Goal: Information Seeking & Learning: Learn about a topic

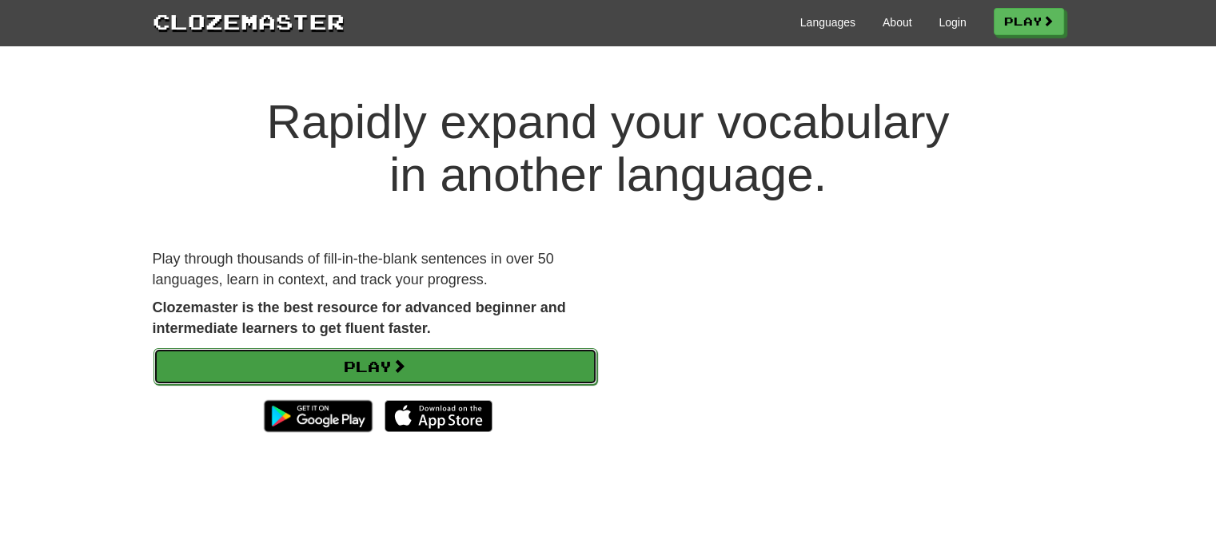
click at [447, 373] on link "Play" at bounding box center [375, 366] width 444 height 37
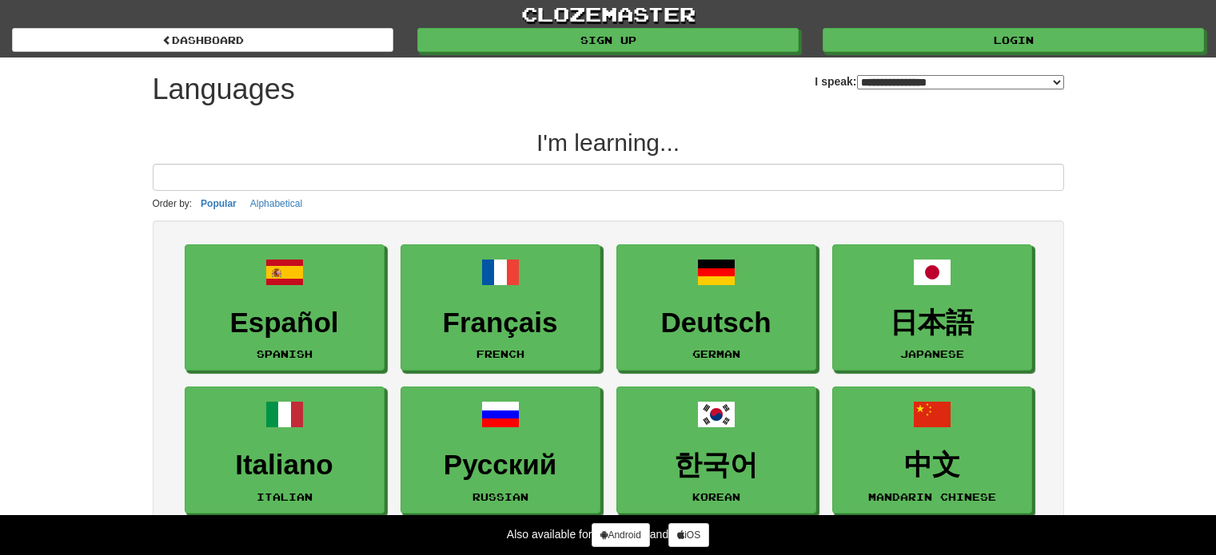
select select "*******"
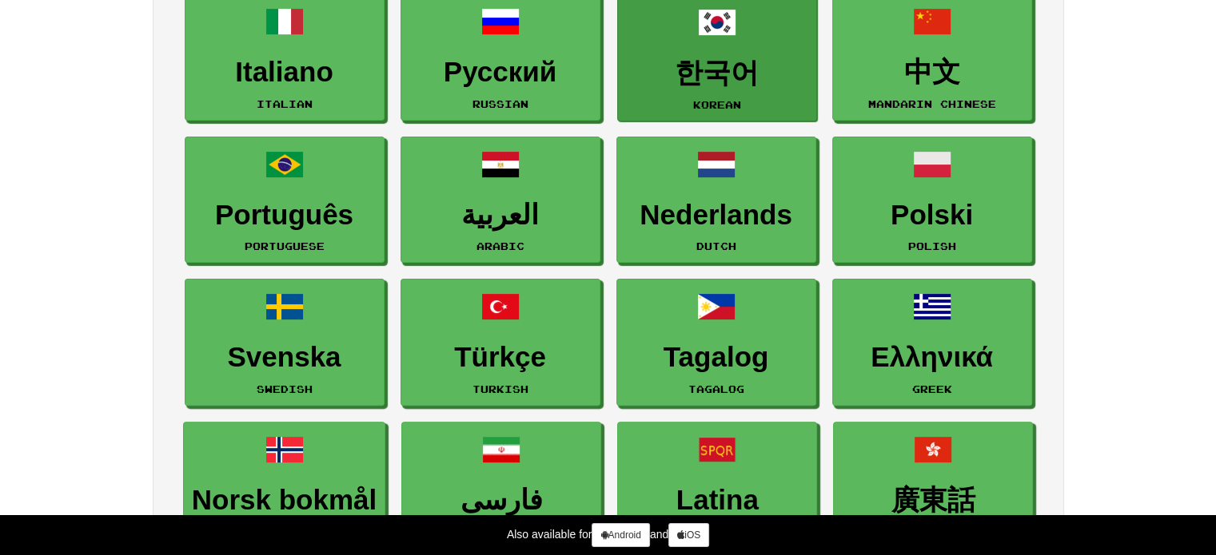
scroll to position [393, 0]
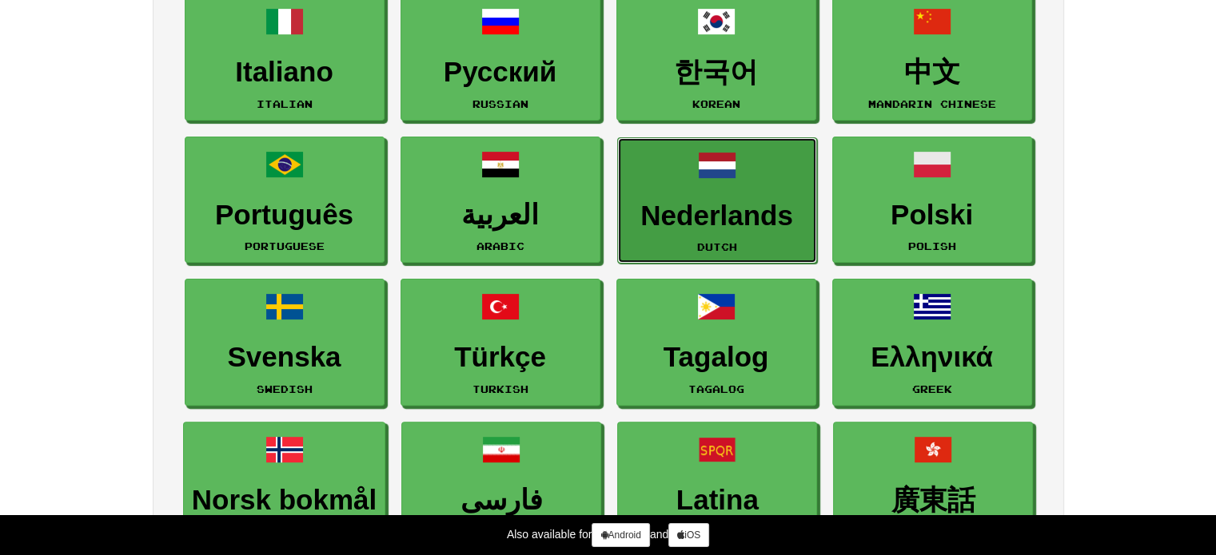
click at [764, 250] on link "Nederlands Dutch" at bounding box center [717, 200] width 200 height 127
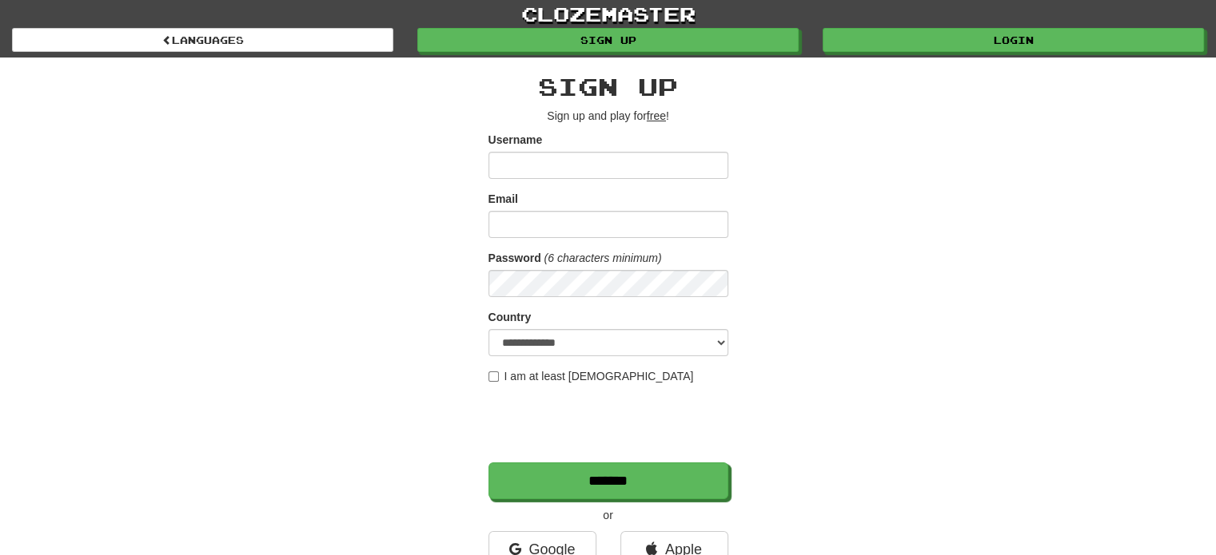
click at [556, 161] on input "Username" at bounding box center [608, 165] width 240 height 27
click at [570, 539] on link "Google" at bounding box center [542, 549] width 108 height 37
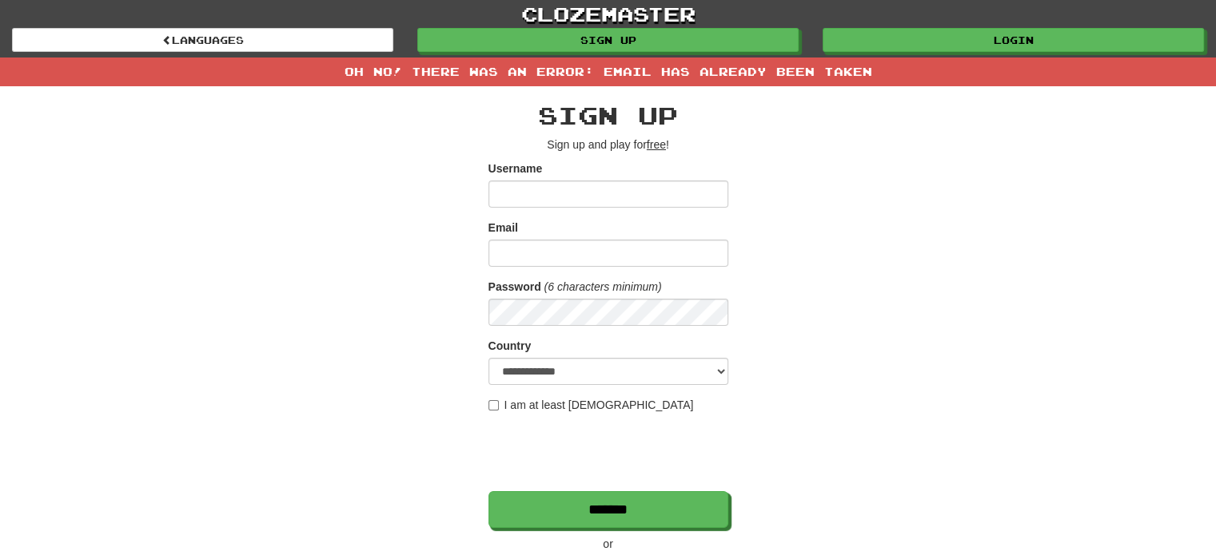
scroll to position [265, 0]
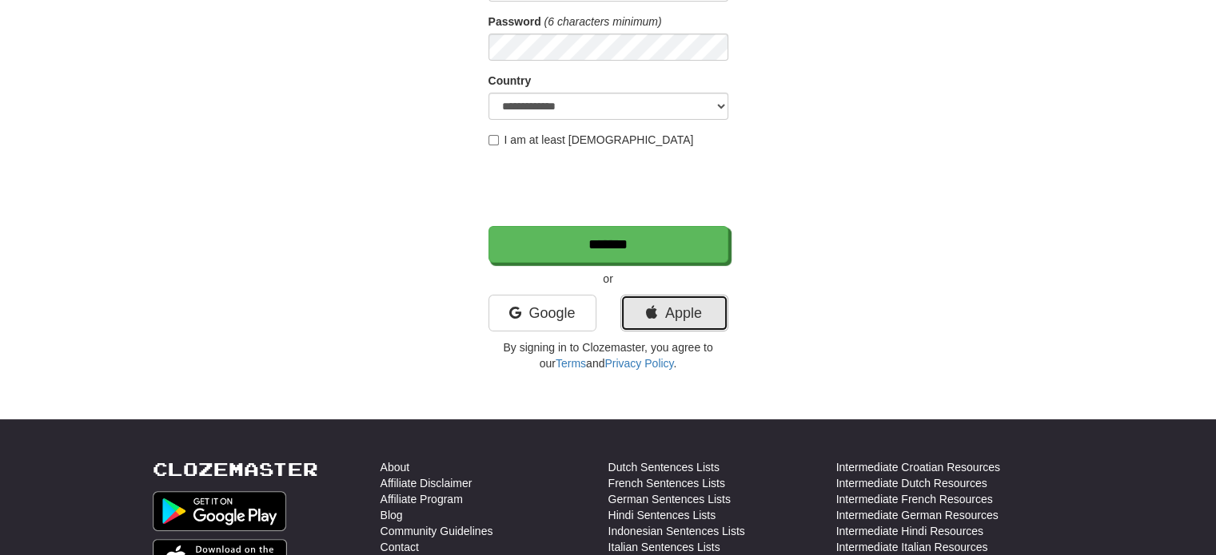
click at [630, 312] on link "Apple" at bounding box center [674, 313] width 108 height 37
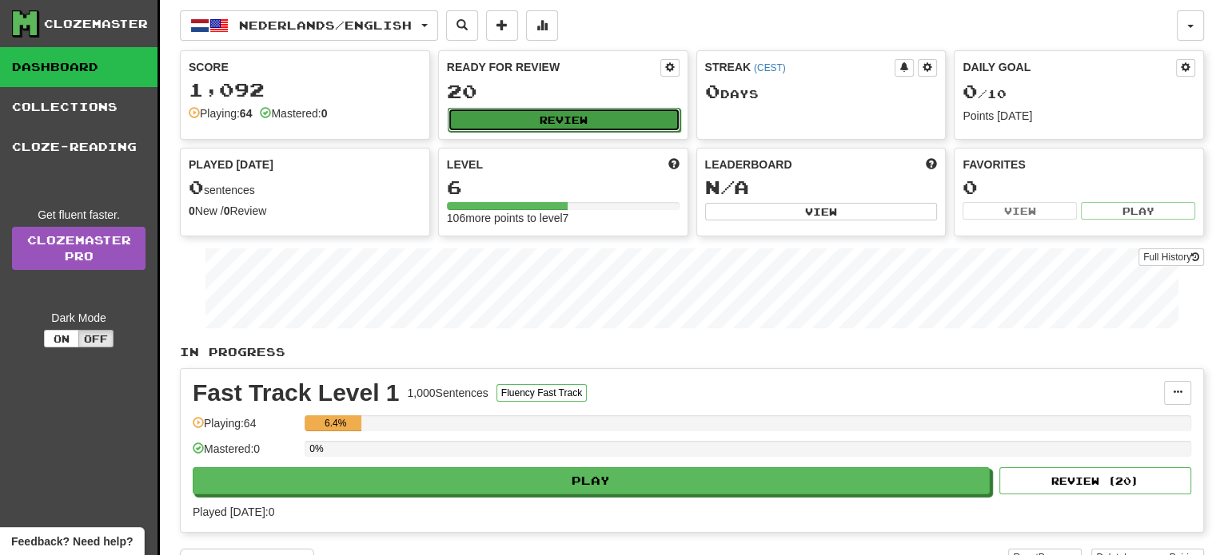
click at [538, 117] on button "Review" at bounding box center [564, 120] width 233 height 24
select select "**"
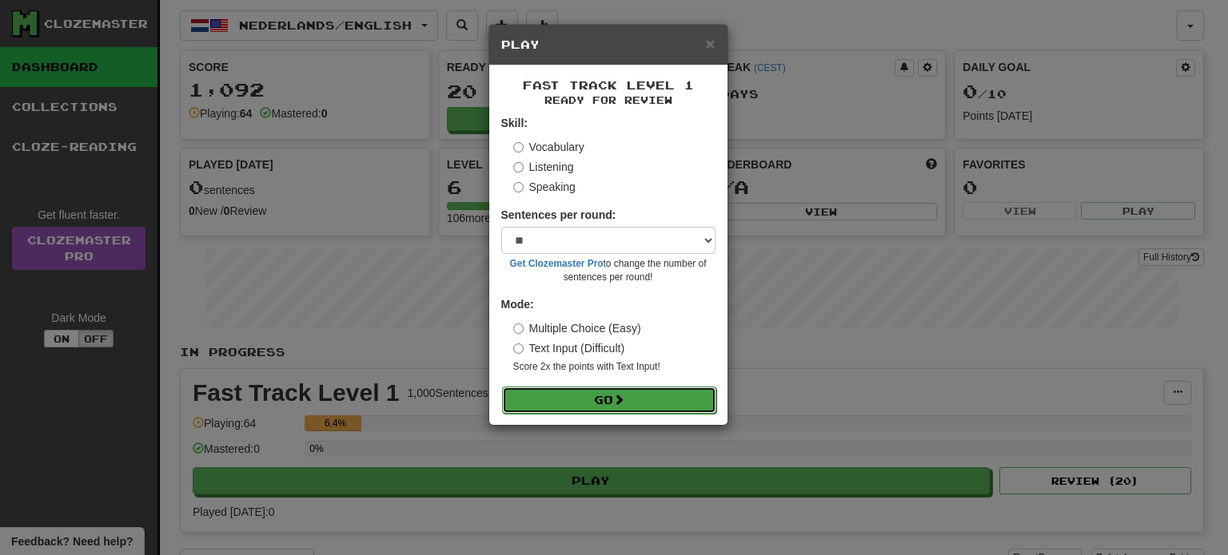
click at [589, 394] on button "Go" at bounding box center [609, 400] width 214 height 27
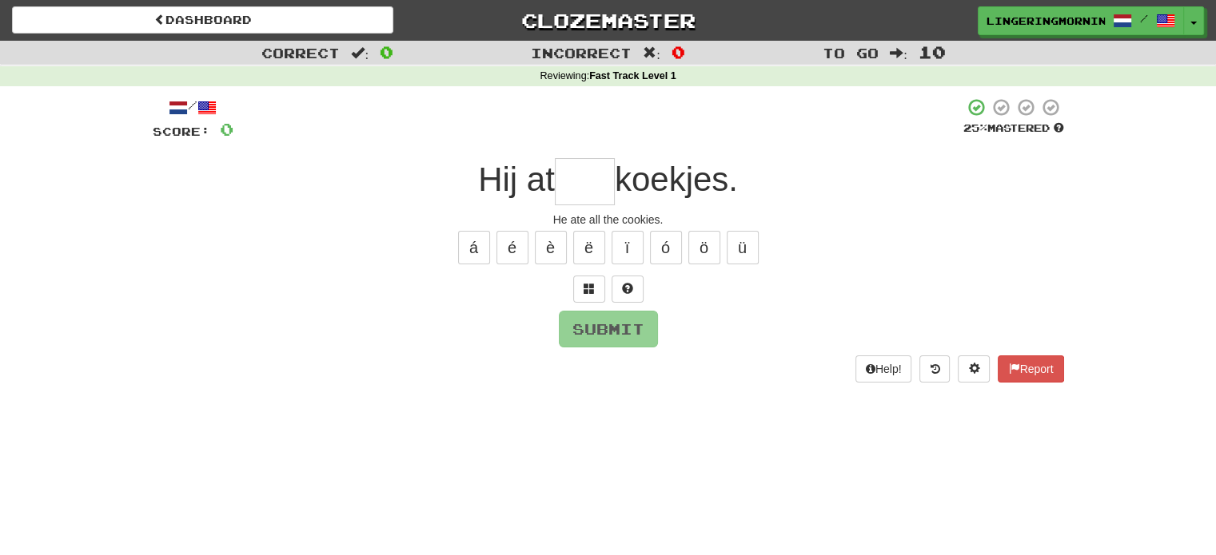
click at [595, 185] on input "text" at bounding box center [585, 181] width 60 height 47
type input "****"
click at [624, 335] on button "Submit" at bounding box center [608, 329] width 99 height 37
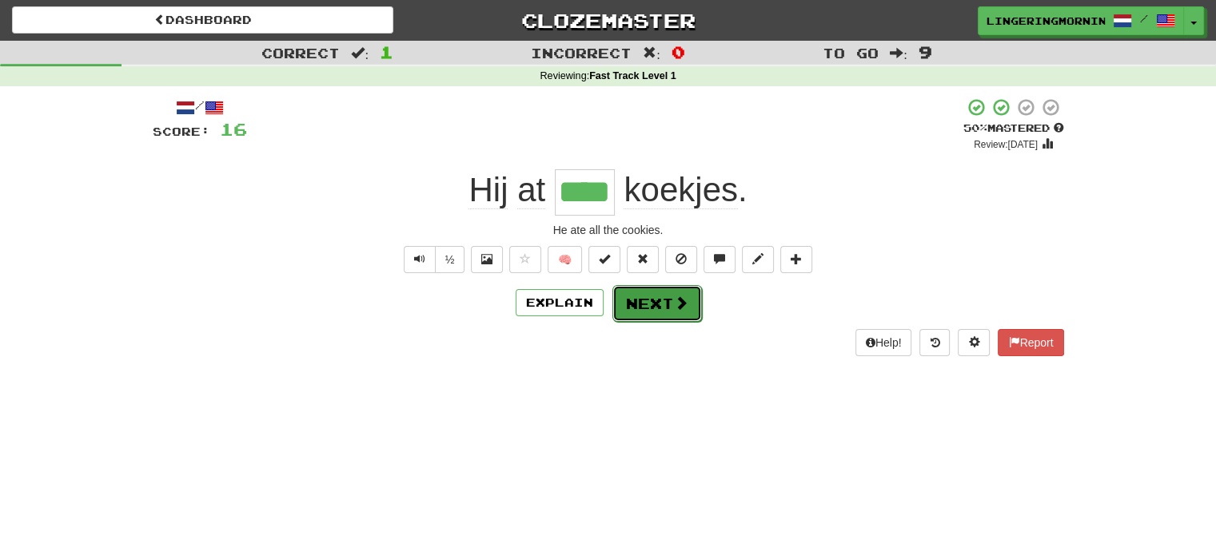
click at [641, 312] on button "Next" at bounding box center [657, 303] width 90 height 37
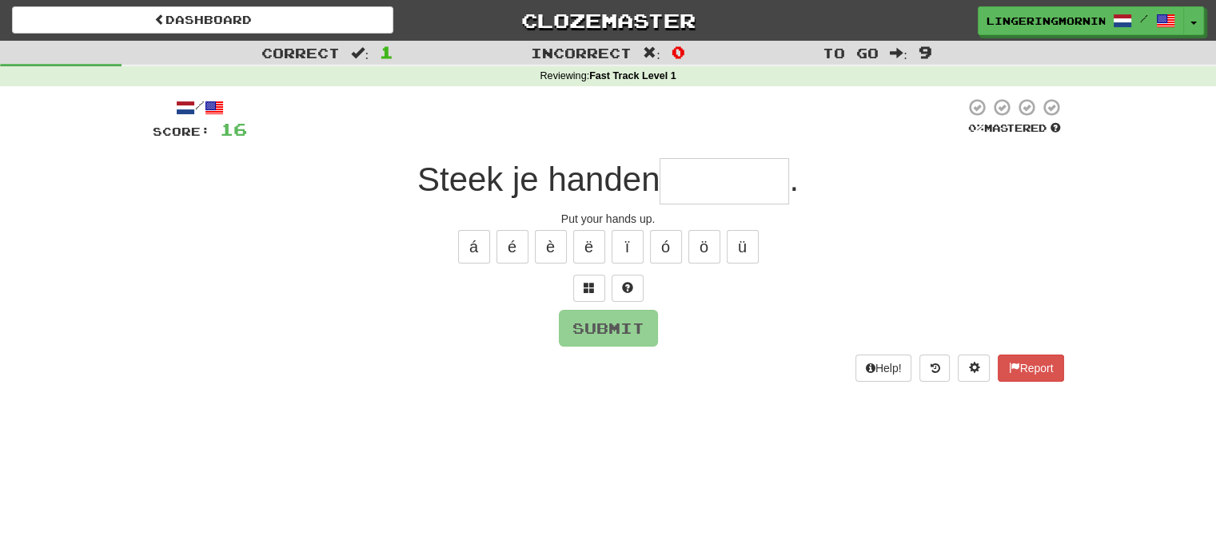
click at [702, 181] on input "text" at bounding box center [723, 181] width 129 height 46
type input "*"
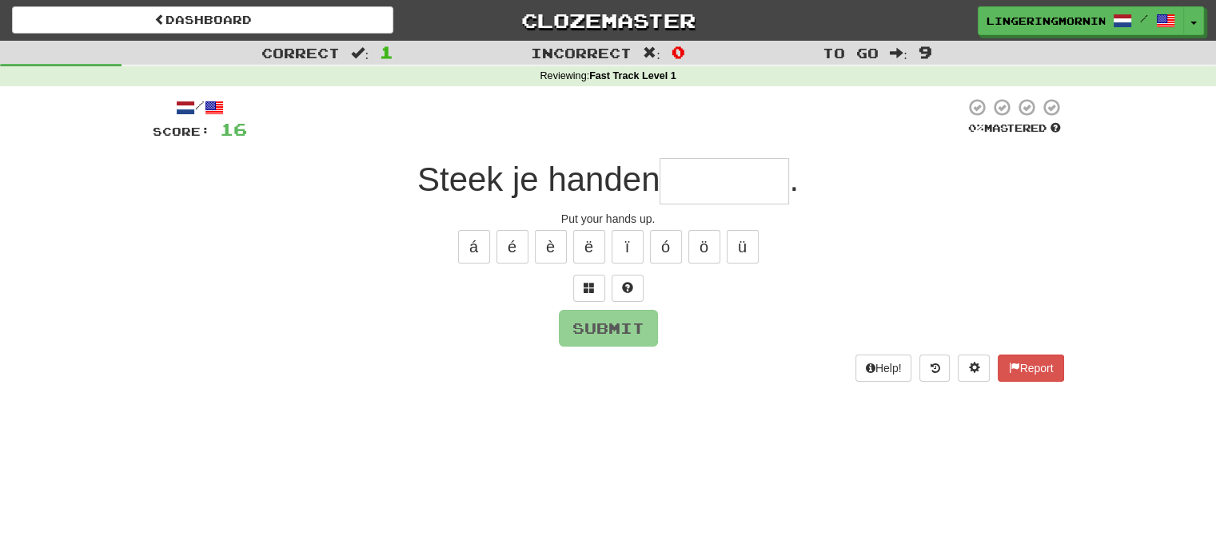
type input "*"
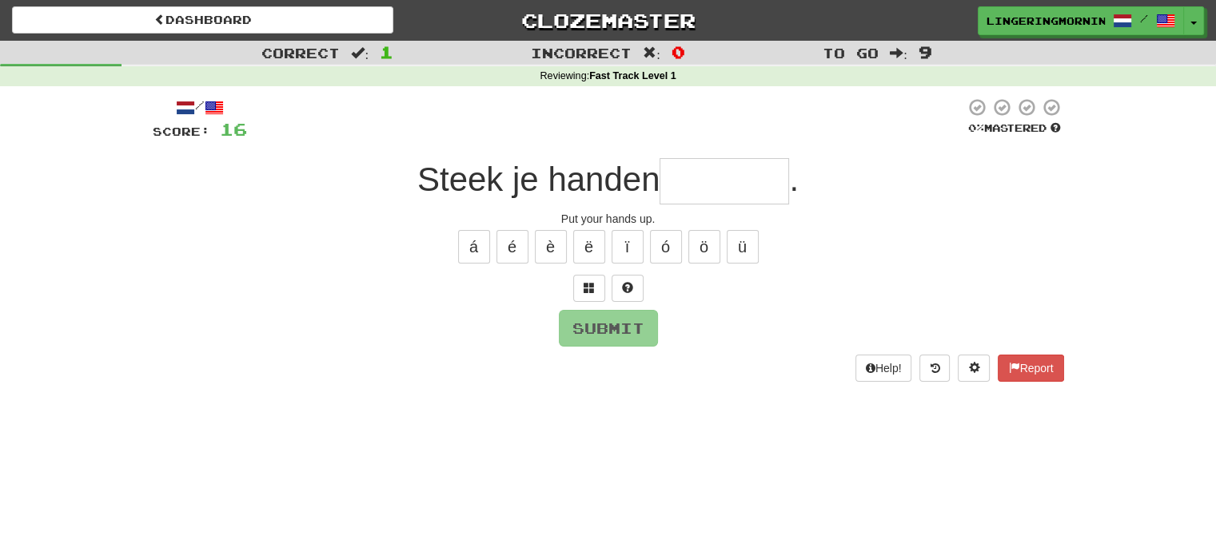
type input "*"
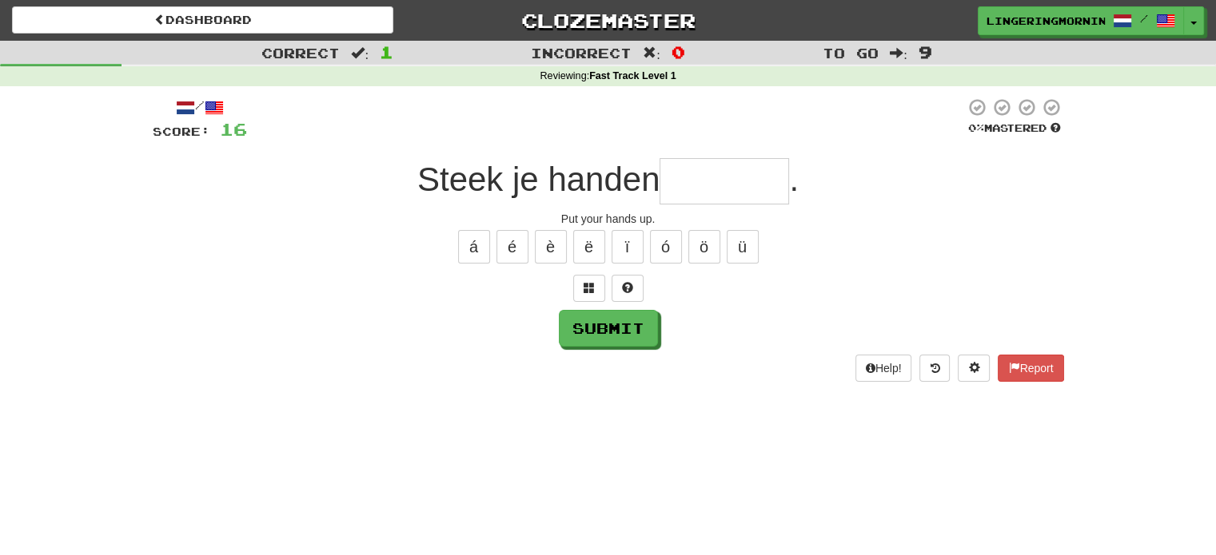
type input "*"
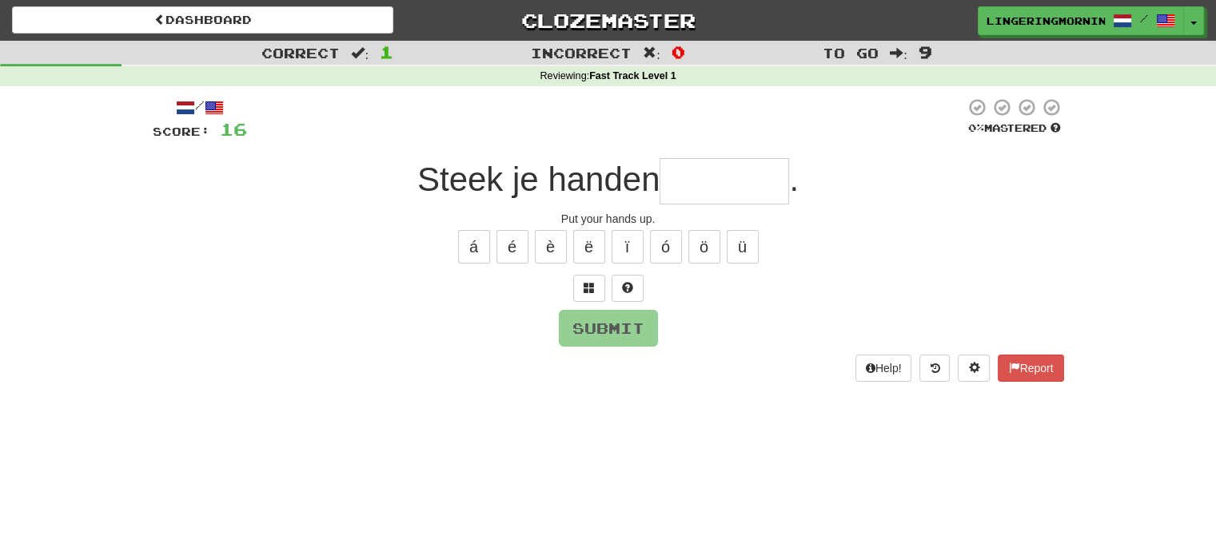
type input "*"
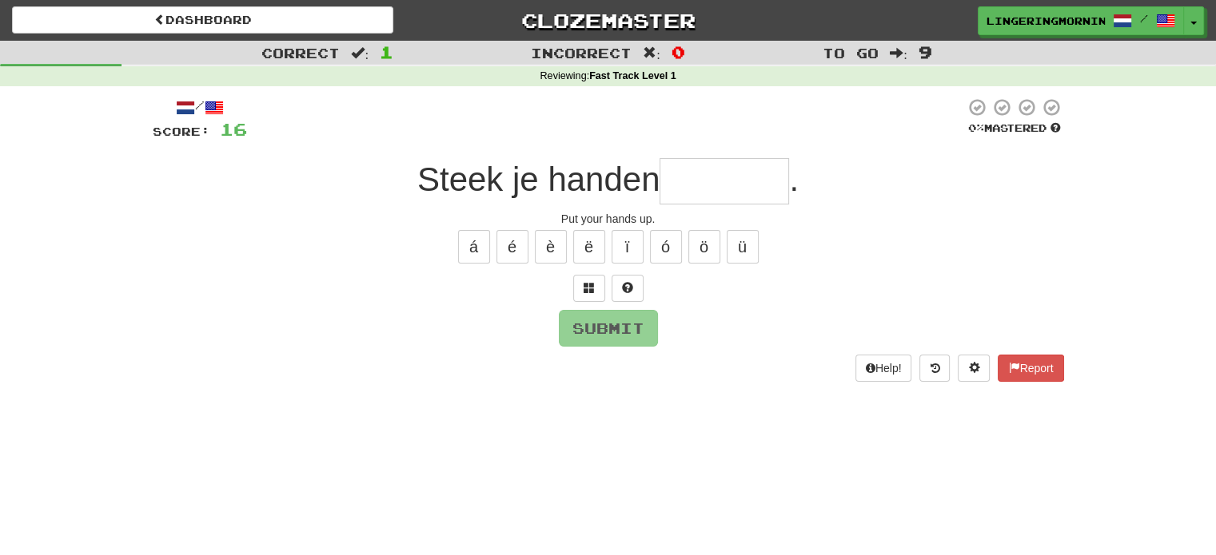
type input "*"
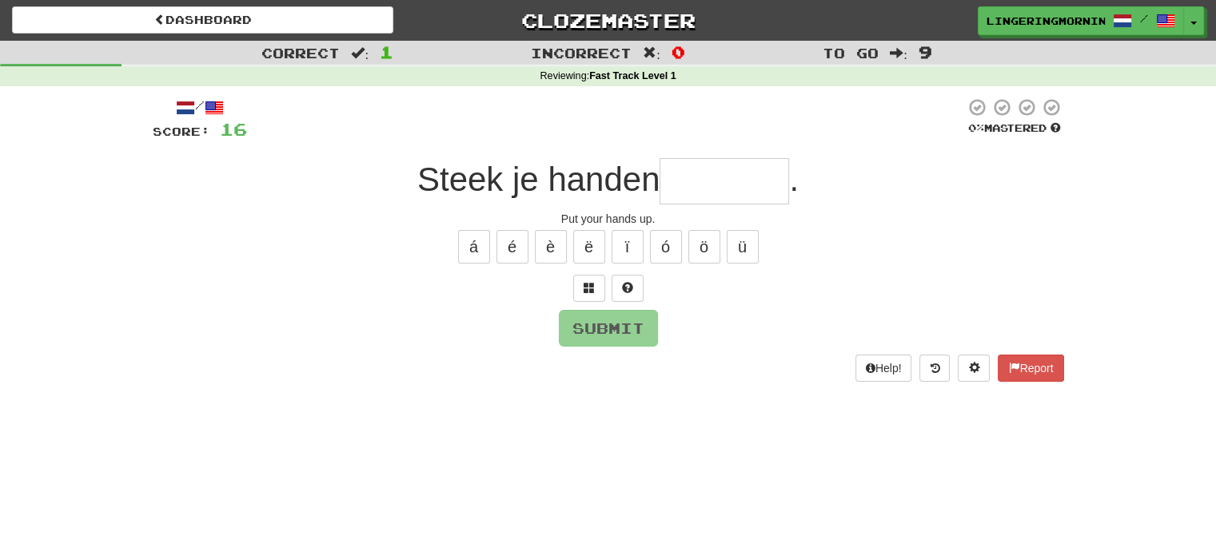
type input "*"
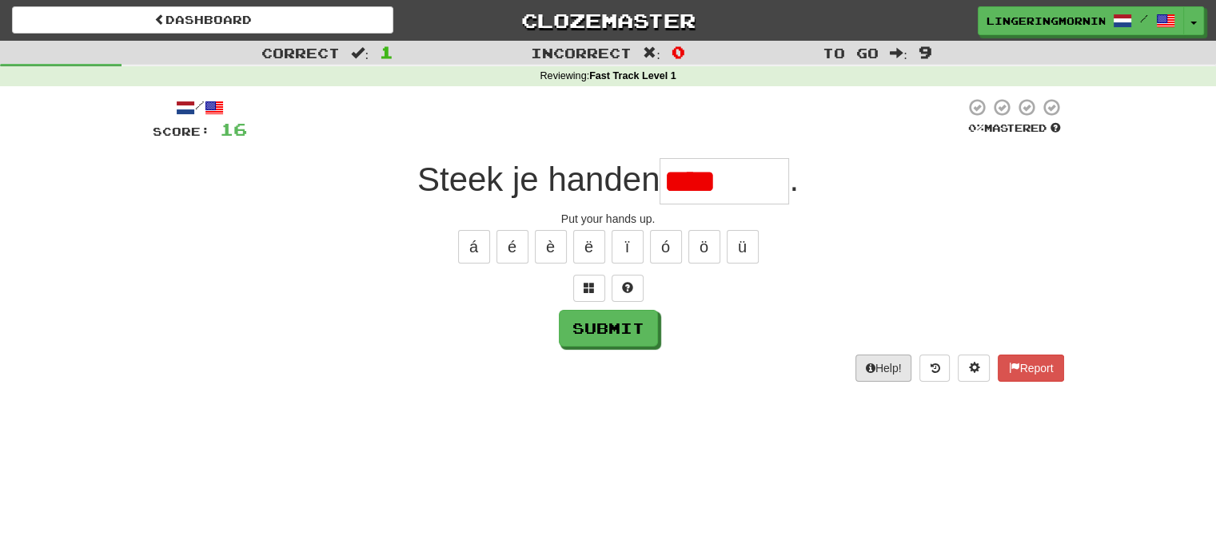
type input "****"
click at [886, 373] on button "Help!" at bounding box center [883, 368] width 57 height 27
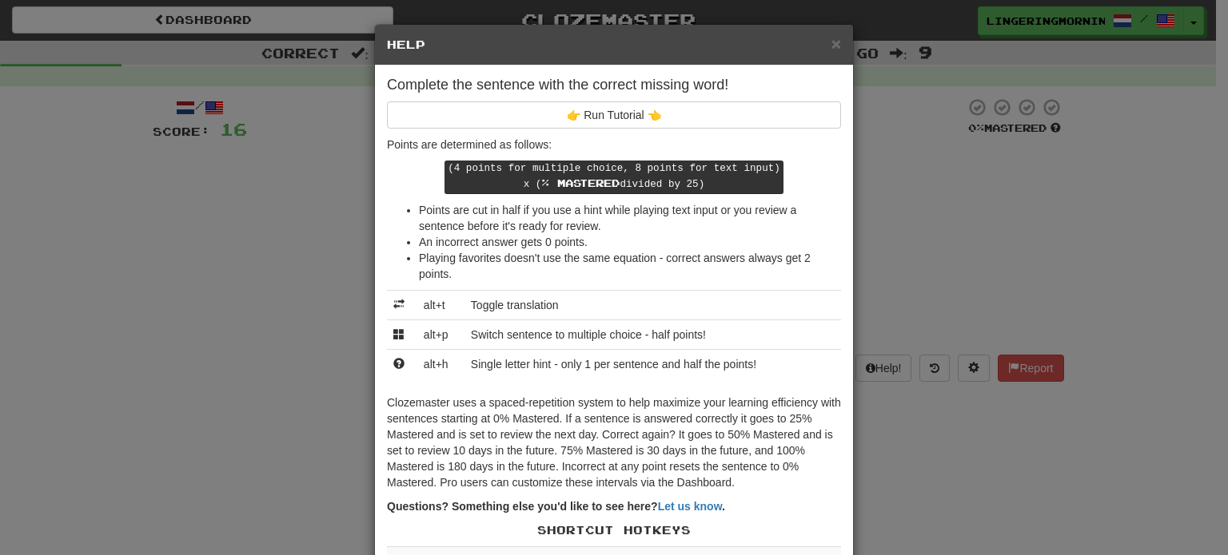
click at [643, 189] on kbd "(4 points for multiple choice, 8 points for text input) x ( % Mastered divided …" at bounding box center [613, 178] width 339 height 34
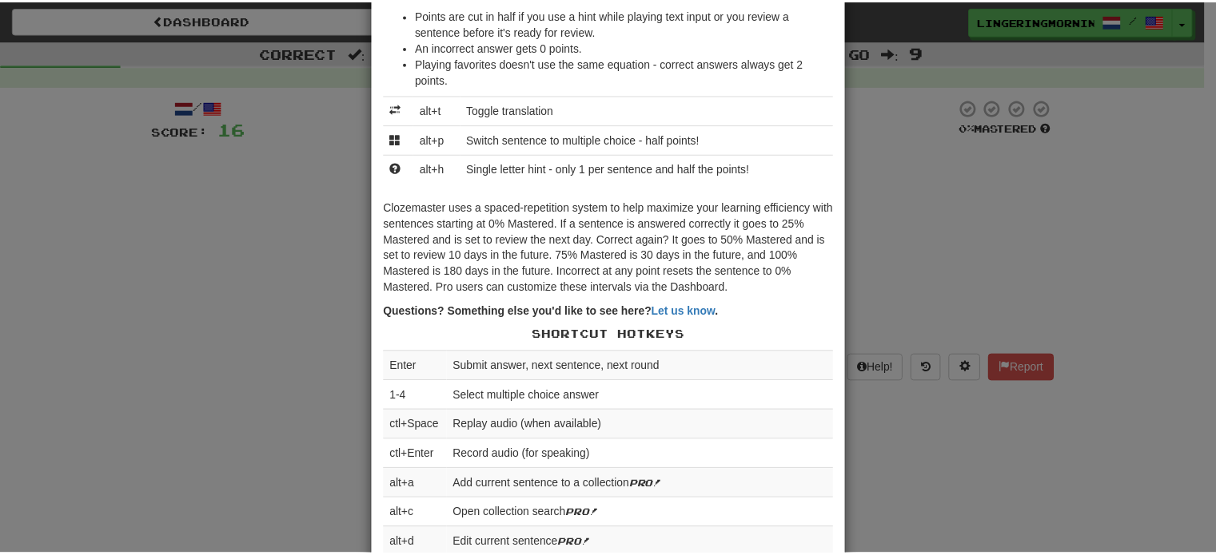
scroll to position [313, 0]
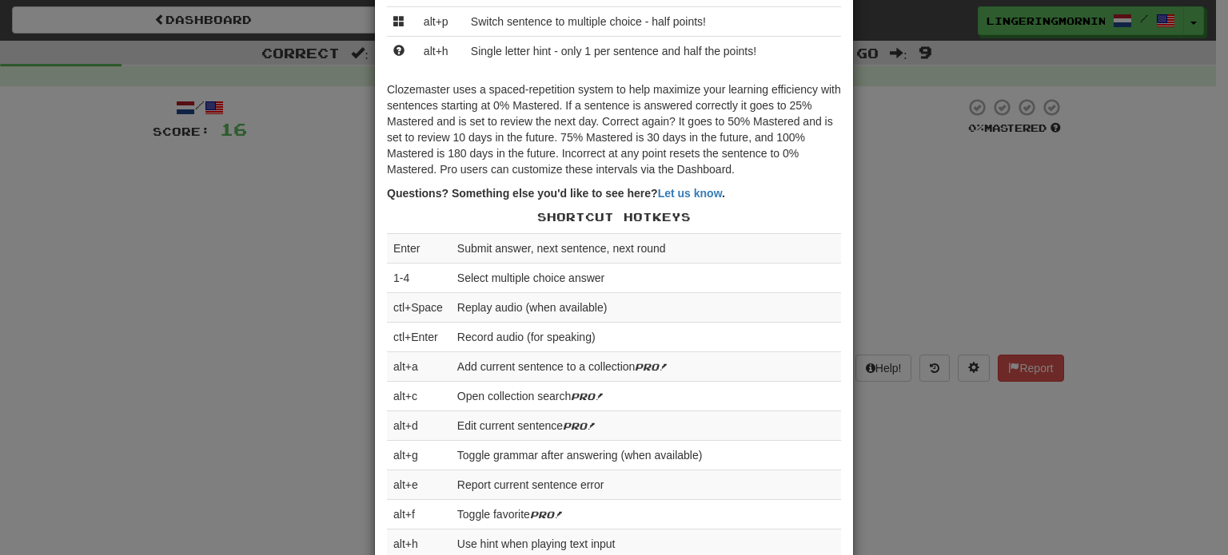
click at [953, 201] on div "× Help Complete the sentence with the correct missing word! 👉 Run Tutorial 👈 Po…" at bounding box center [614, 277] width 1228 height 555
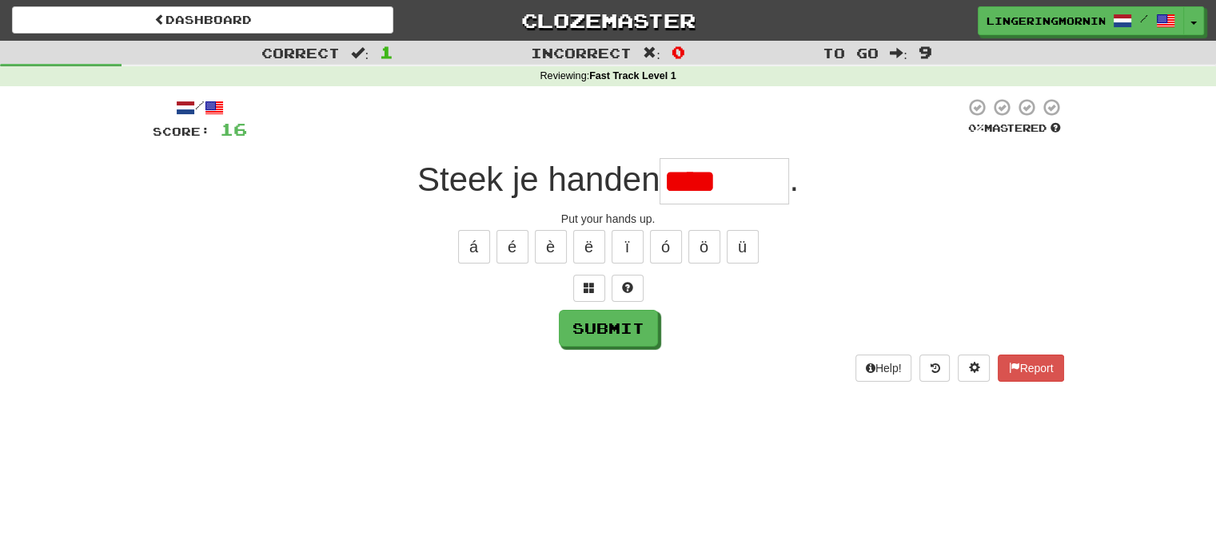
click at [722, 189] on input "****" at bounding box center [723, 181] width 129 height 46
type input "*"
